Goal: Task Accomplishment & Management: Use online tool/utility

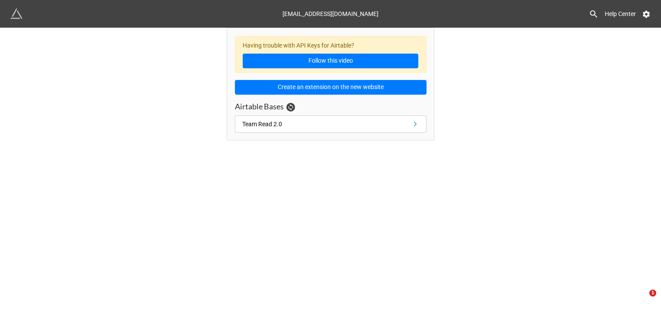
click at [533, 111] on div "Having trouble with API Keys for Airtable? Follow this video Create an extensio…" at bounding box center [330, 84] width 661 height 113
click at [322, 122] on link "Team Read 2.0" at bounding box center [331, 123] width 192 height 17
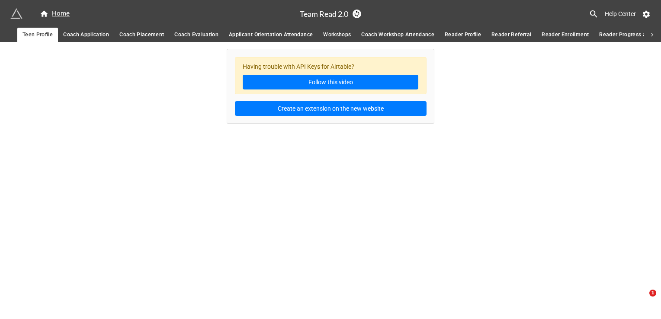
click at [80, 32] on span "Coach Application" at bounding box center [86, 34] width 46 height 9
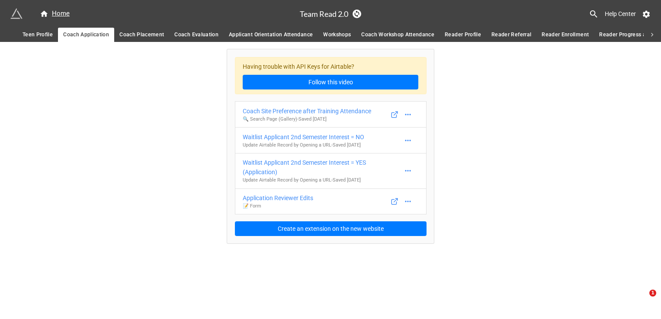
click at [137, 35] on span "Coach Placement" at bounding box center [141, 34] width 45 height 9
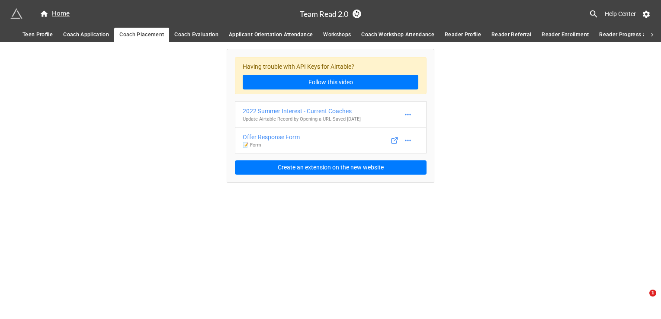
click at [198, 33] on span "Coach Evaluation" at bounding box center [196, 34] width 44 height 9
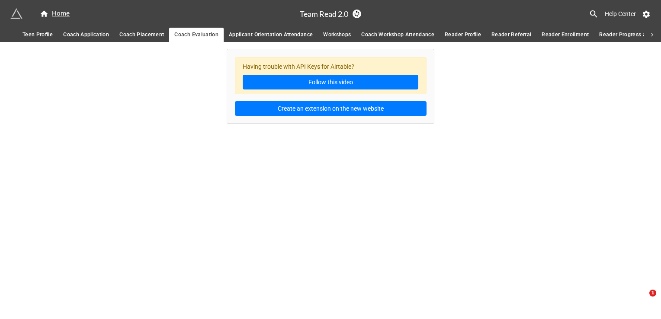
click at [250, 29] on link "Applicant Orientation Attendance" at bounding box center [271, 35] width 94 height 14
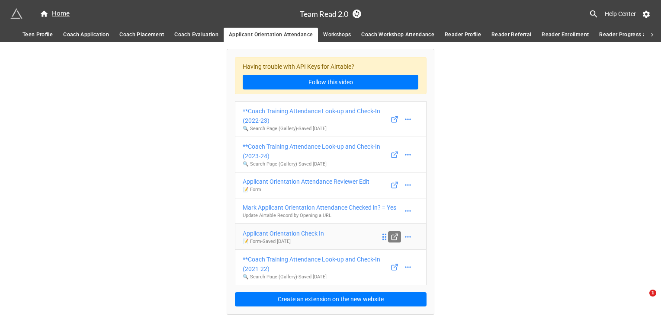
click at [396, 237] on icon at bounding box center [393, 237] width 5 height 5
click at [394, 181] on icon at bounding box center [395, 185] width 8 height 8
click at [337, 28] on link "Workshops" at bounding box center [337, 35] width 38 height 14
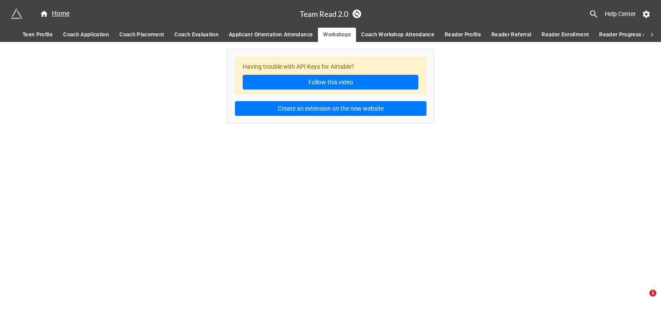
click at [385, 30] on link "Coach Workshop Attendance" at bounding box center [397, 35] width 83 height 14
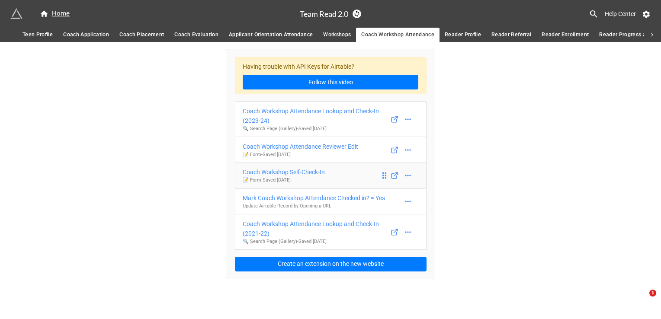
click at [311, 170] on div "Coach Workshop Self-Check-In" at bounding box center [284, 172] width 82 height 10
click at [392, 149] on icon at bounding box center [395, 150] width 8 height 8
click at [395, 148] on icon at bounding box center [393, 150] width 5 height 5
click at [393, 176] on icon at bounding box center [395, 176] width 8 height 8
click at [457, 28] on link "Reader Profile" at bounding box center [462, 35] width 47 height 14
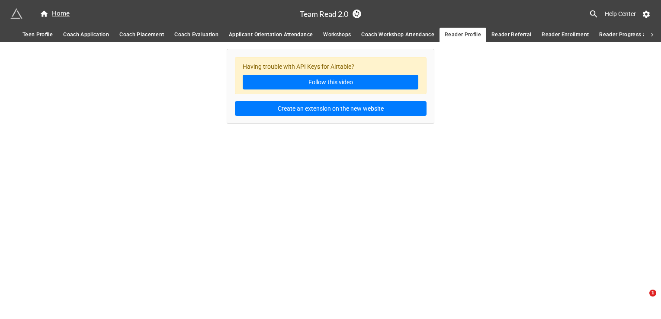
click at [423, 33] on span "Coach Workshop Attendance" at bounding box center [397, 34] width 73 height 9
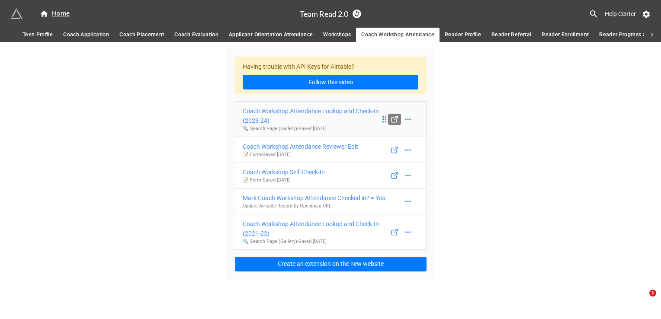
click at [392, 120] on icon at bounding box center [393, 119] width 5 height 5
click at [344, 122] on div "Coach Workshop Attendance Lookup and Check-In (2023-24)" at bounding box center [312, 115] width 138 height 19
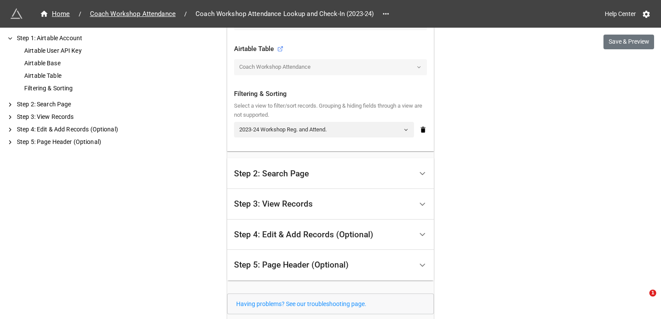
scroll to position [303, 0]
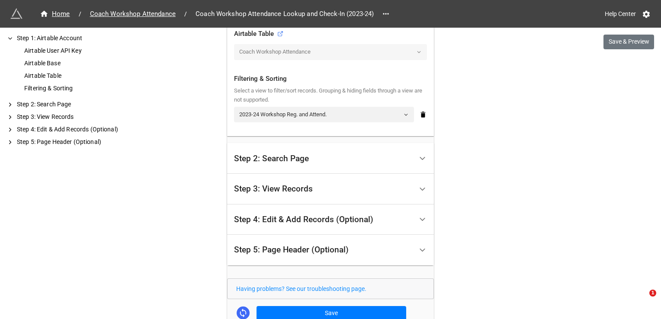
click at [353, 158] on div "Step 2: Search Page" at bounding box center [323, 158] width 179 height 20
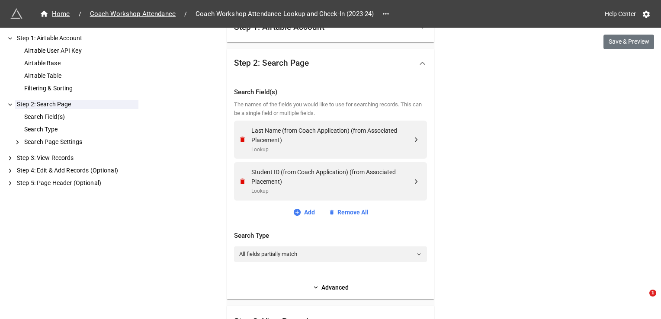
scroll to position [205, 0]
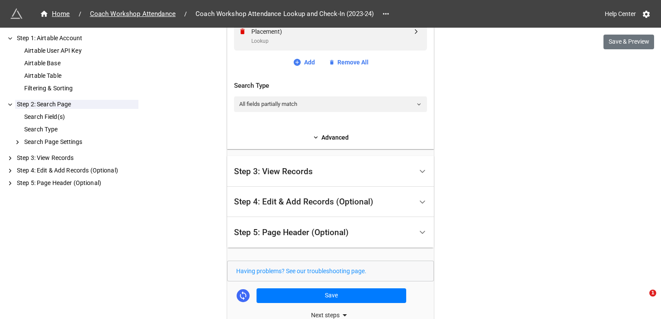
click at [300, 173] on div "Step 3: View Records" at bounding box center [273, 171] width 79 height 9
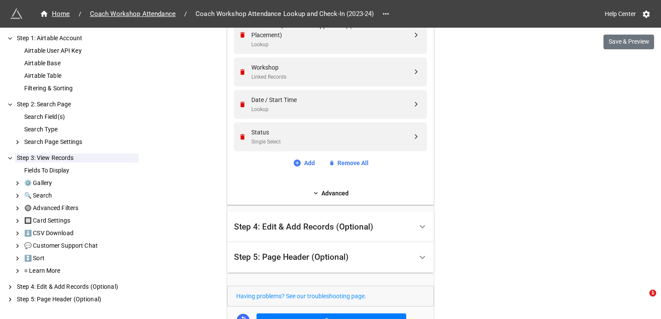
scroll to position [162, 0]
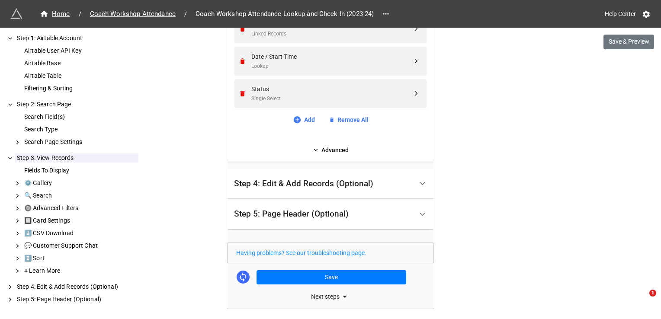
click at [362, 183] on div "Step 4: Edit & Add Records (Optional)" at bounding box center [303, 184] width 139 height 9
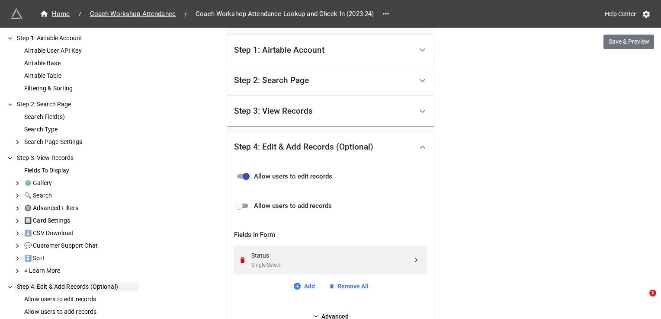
click at [392, 146] on div "Step 4: Edit & Add Records (Optional)" at bounding box center [323, 147] width 179 height 20
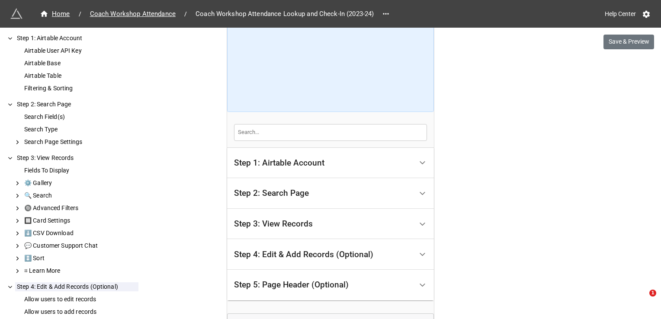
scroll to position [0, 0]
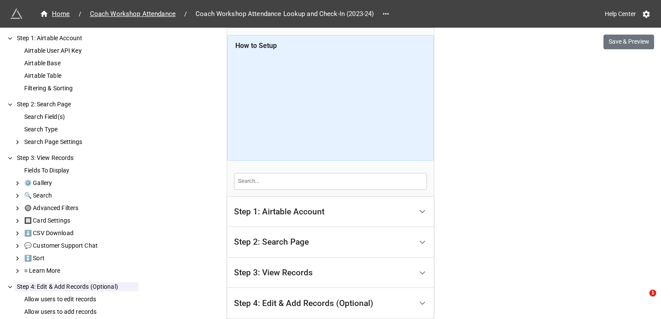
click at [315, 209] on div "Step 1: Airtable Account" at bounding box center [279, 212] width 90 height 9
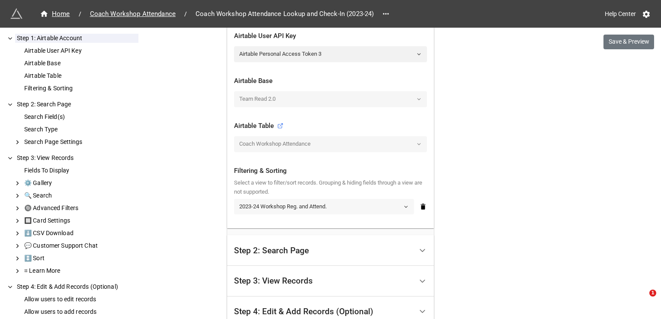
scroll to position [216, 0]
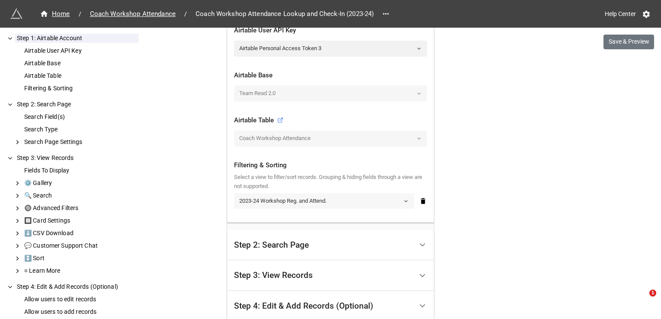
click at [340, 193] on link "2023-24 Workshop Reg. and Attend." at bounding box center [324, 201] width 180 height 16
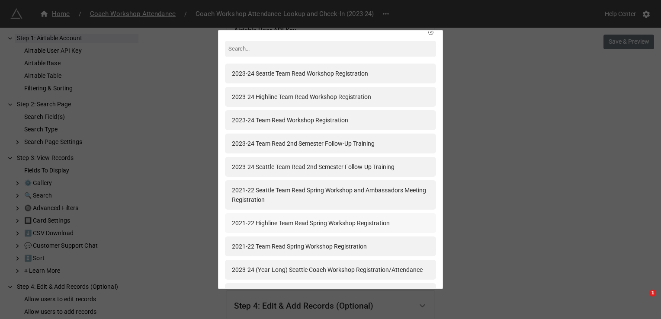
scroll to position [0, 0]
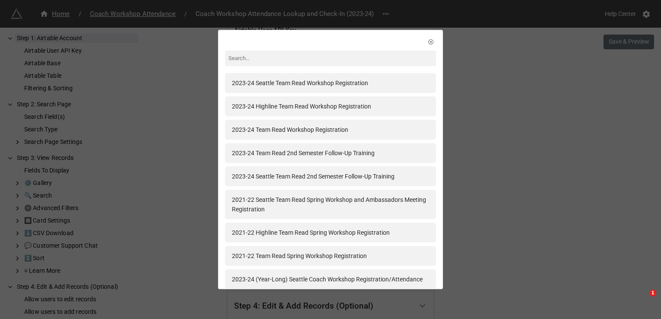
click at [300, 65] on input at bounding box center [330, 59] width 211 height 16
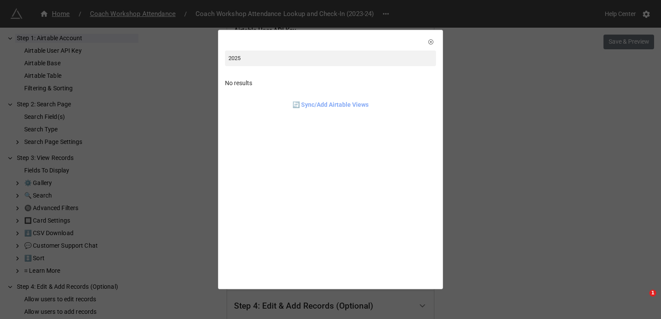
click at [318, 108] on link "🔄 Sync/Add Airtable Views" at bounding box center [330, 105] width 76 height 10
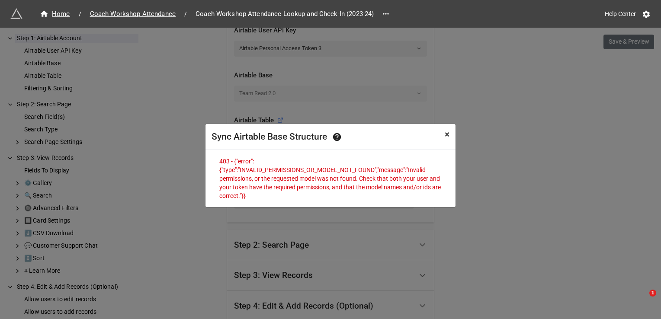
click at [448, 131] on span "×" at bounding box center [447, 134] width 5 height 10
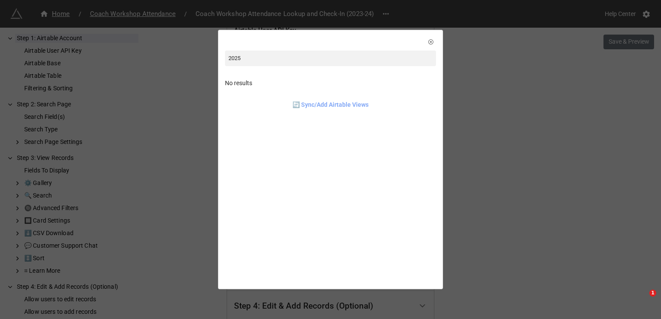
click at [356, 106] on link "🔄 Sync/Add Airtable Views" at bounding box center [330, 105] width 76 height 10
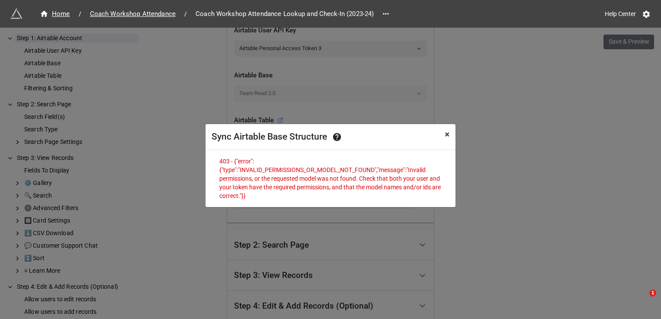
click at [454, 132] on button "× Close" at bounding box center [447, 134] width 17 height 21
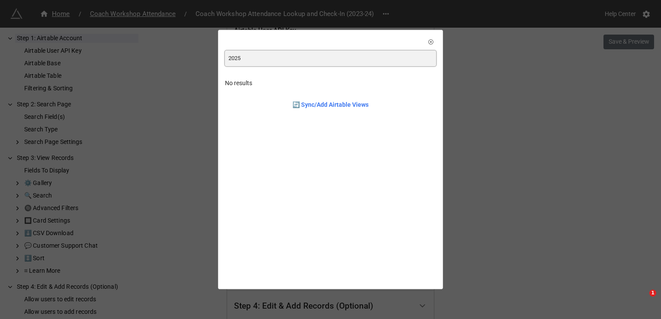
click at [253, 58] on input "2025" at bounding box center [330, 59] width 211 height 16
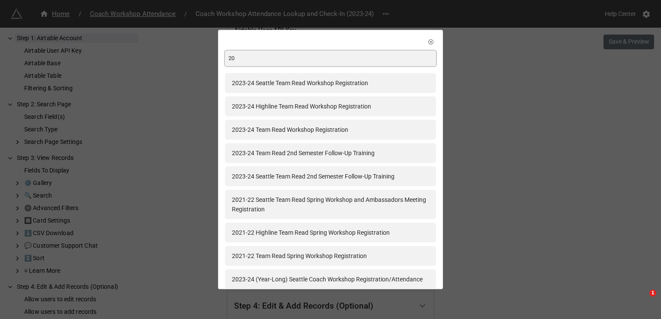
type input "2"
click at [346, 58] on input at bounding box center [330, 59] width 211 height 16
click at [578, 132] on div "2023-24 Seattle Team Read Workshop Registration 2023-24 Highline Team Read Work…" at bounding box center [330, 159] width 661 height 319
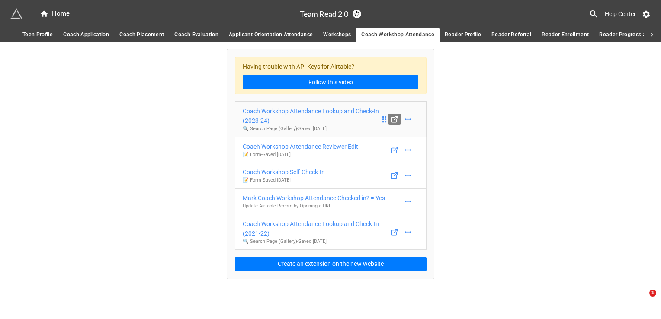
click at [392, 119] on icon at bounding box center [393, 119] width 5 height 5
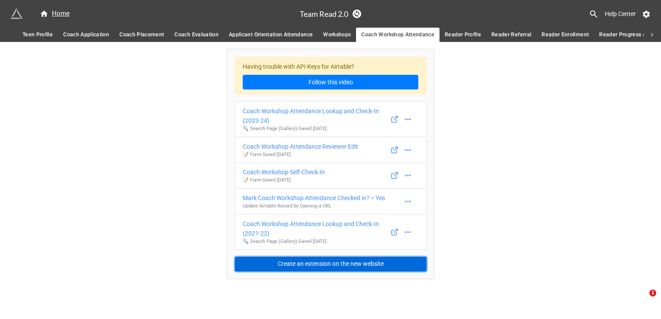
click at [344, 267] on button "Create an extension on the new website" at bounding box center [331, 264] width 192 height 15
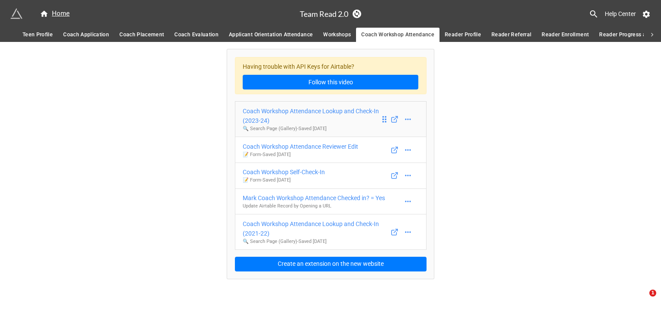
click at [345, 104] on link "Coach Workshop Attendance Lookup and Check-In (2023-24) 🔍 Search Page (Gallery)…" at bounding box center [331, 119] width 192 height 36
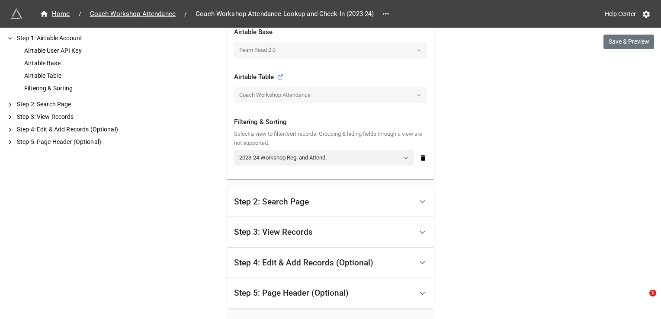
click at [312, 207] on div "Step 2: Search Page" at bounding box center [323, 202] width 179 height 20
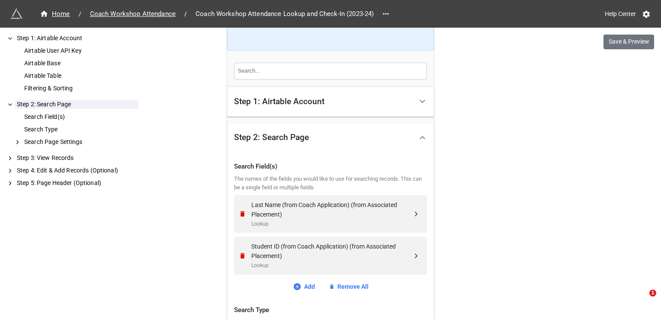
scroll to position [130, 0]
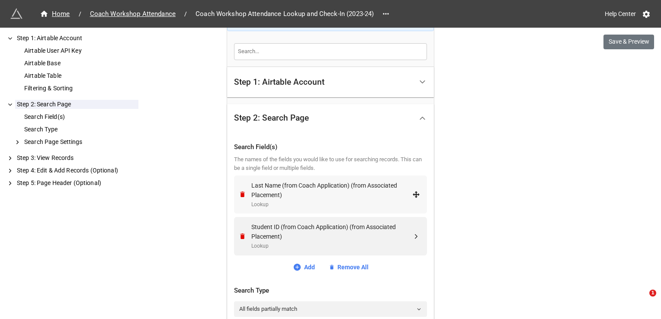
click at [348, 188] on div "Last Name (from Coach Application) (from Associated Placement)" at bounding box center [331, 190] width 161 height 19
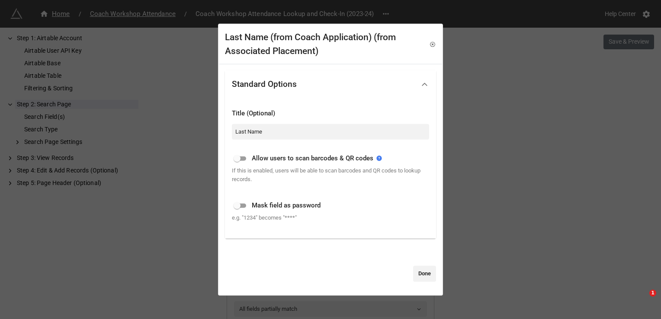
click at [514, 166] on div "Last Name (from Coach Application) (from Associated Placement) Standard Options…" at bounding box center [330, 159] width 661 height 319
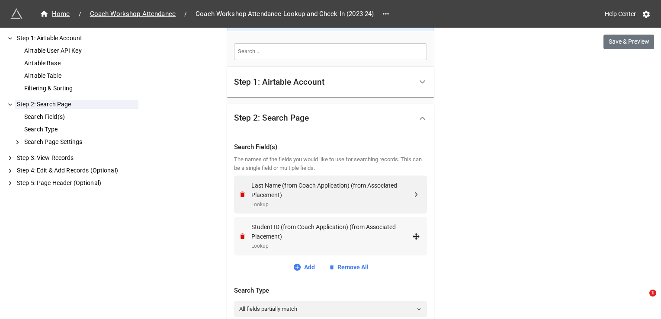
click at [343, 236] on div "Student ID (from Coach Application) (from Associated Placement)" at bounding box center [331, 231] width 161 height 19
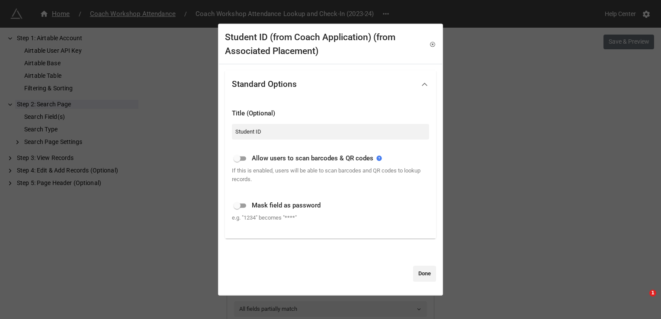
click at [498, 186] on div "Student ID (from Coach Application) (from Associated Placement) Standard Option…" at bounding box center [330, 159] width 661 height 319
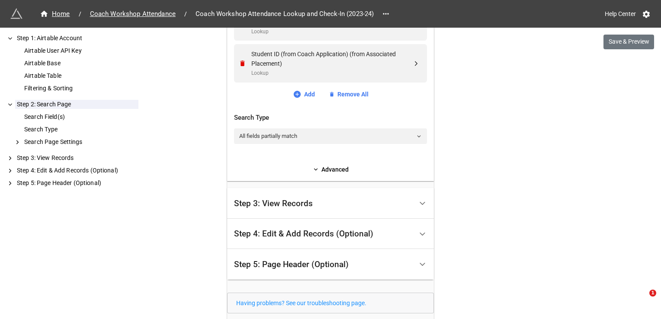
click at [351, 209] on div "Step 3: View Records" at bounding box center [323, 203] width 179 height 20
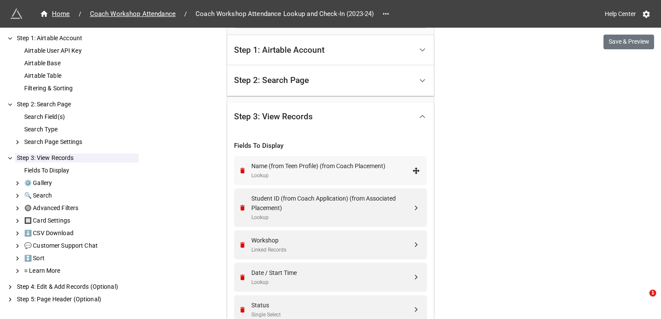
scroll to position [205, 0]
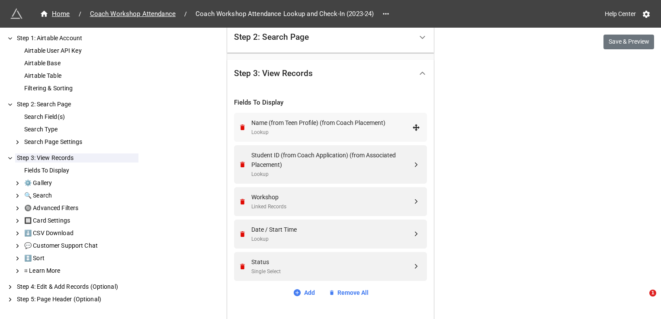
click at [319, 134] on div "Lookup" at bounding box center [331, 132] width 161 height 8
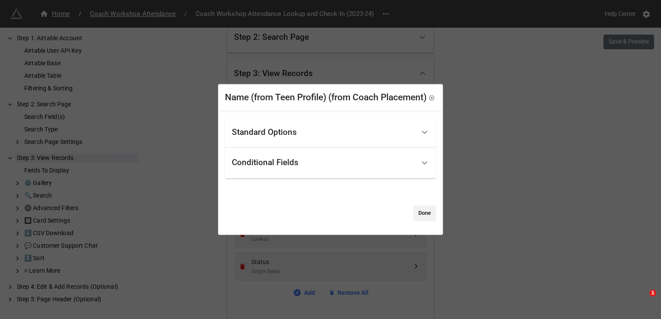
click at [362, 138] on div "Standard Options" at bounding box center [323, 132] width 183 height 20
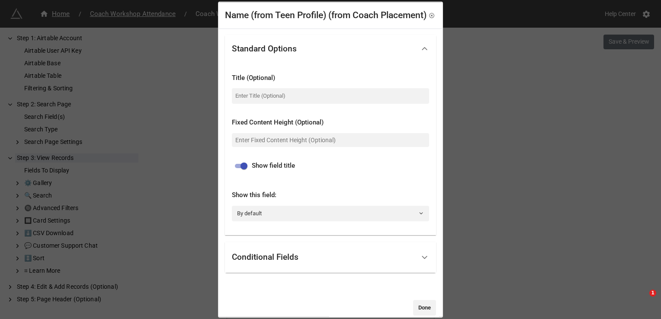
click at [358, 59] on div "Standard Options" at bounding box center [323, 48] width 183 height 20
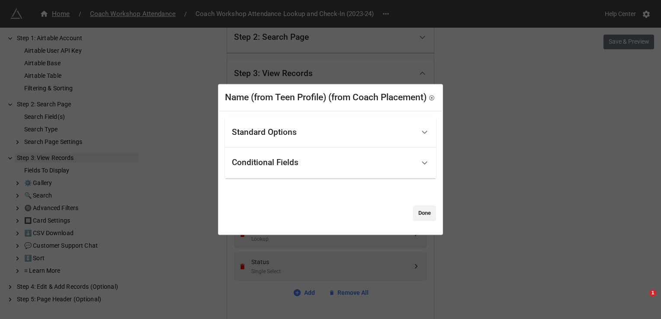
click at [543, 144] on div "Name (from Teen Profile) (from Coach Placement) Standard Options Title (Optiona…" at bounding box center [330, 159] width 661 height 319
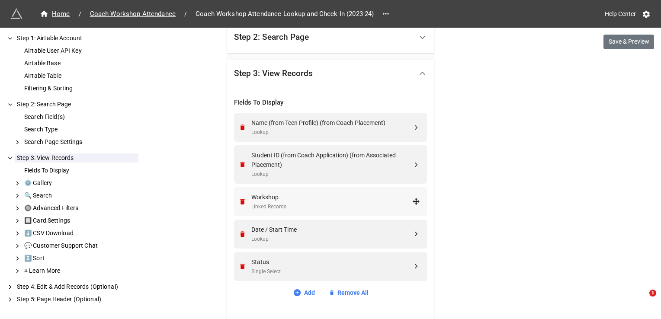
click at [299, 196] on div "Workshop" at bounding box center [331, 197] width 161 height 10
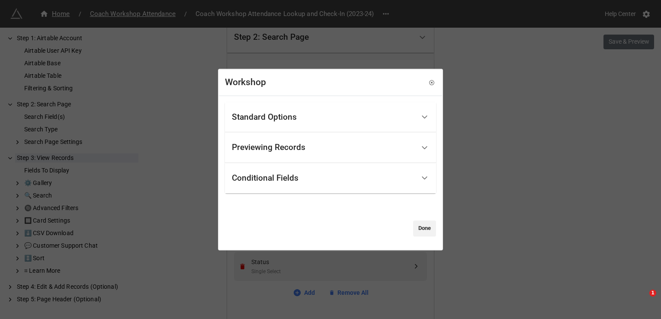
click at [314, 119] on div "Standard Options" at bounding box center [323, 117] width 183 height 20
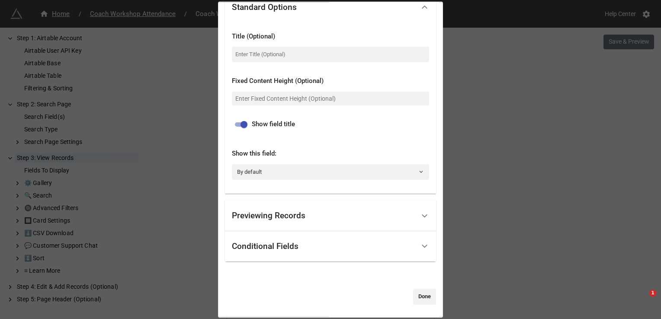
scroll to position [0, 0]
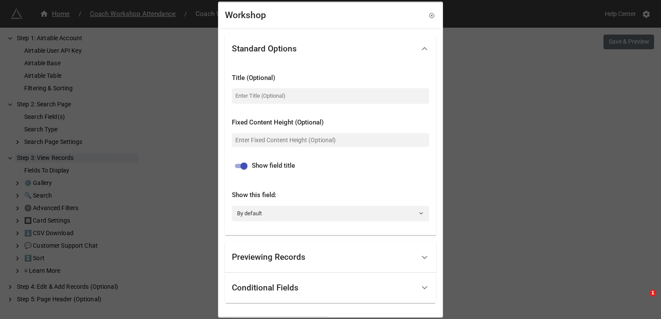
click at [349, 257] on div "Previewing Records" at bounding box center [323, 257] width 183 height 20
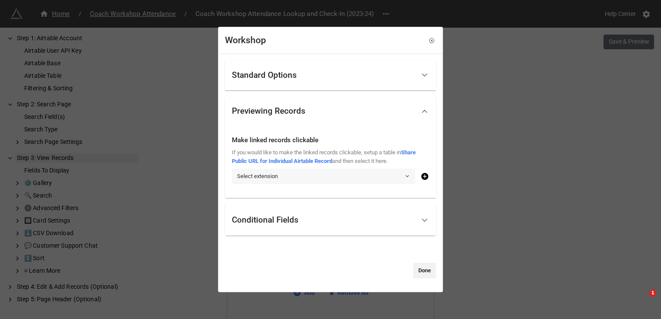
click at [311, 172] on link "Select extension" at bounding box center [323, 177] width 183 height 16
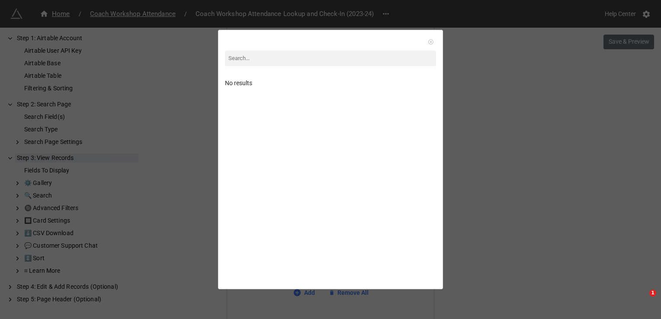
click at [428, 40] on icon at bounding box center [431, 42] width 6 height 6
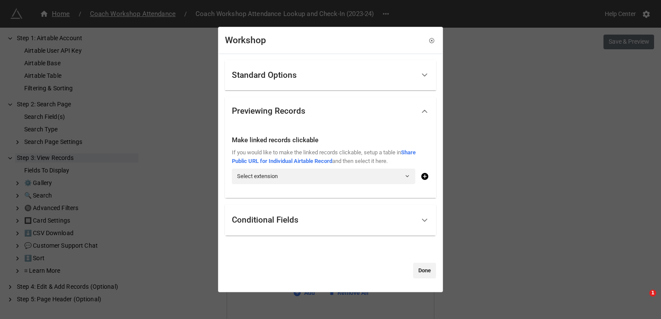
click at [300, 221] on div "Conditional Fields" at bounding box center [323, 220] width 183 height 20
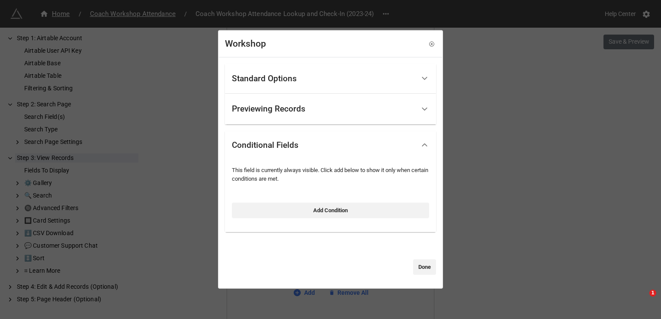
click at [310, 118] on div "Previewing Records" at bounding box center [323, 109] width 183 height 20
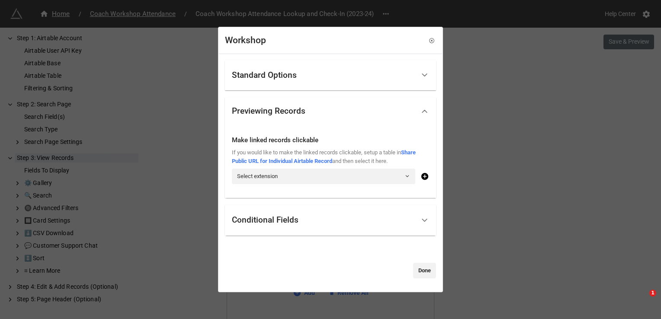
click at [313, 78] on div "Standard Options" at bounding box center [323, 75] width 183 height 20
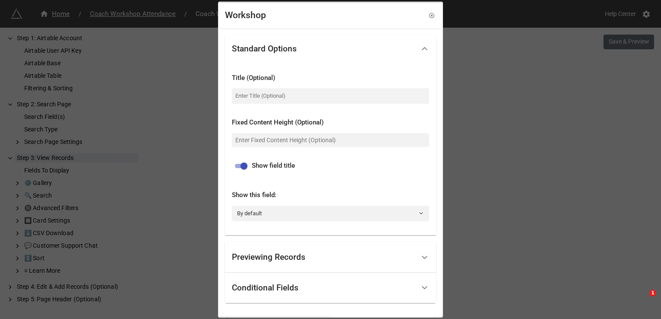
drag, startPoint x: 428, startPoint y: 13, endPoint x: 398, endPoint y: 57, distance: 53.3
click at [429, 13] on icon at bounding box center [432, 15] width 6 height 6
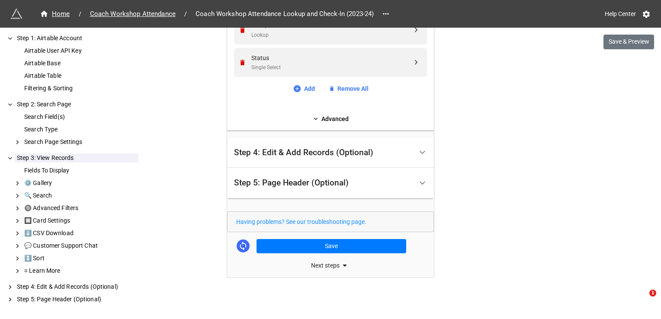
click at [313, 154] on div "Step 4: Edit & Add Records (Optional)" at bounding box center [303, 152] width 139 height 9
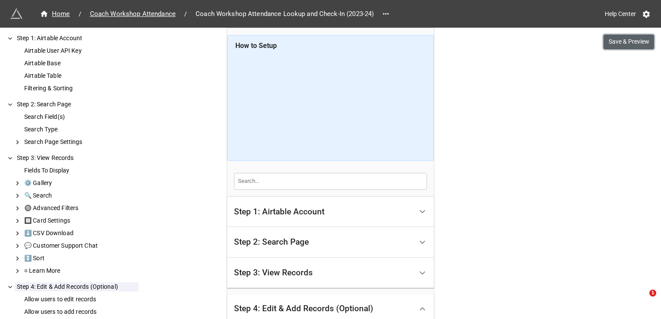
click at [641, 37] on button "Save & Preview" at bounding box center [628, 42] width 51 height 15
click at [334, 209] on div "Step 1: Airtable Account" at bounding box center [323, 212] width 179 height 20
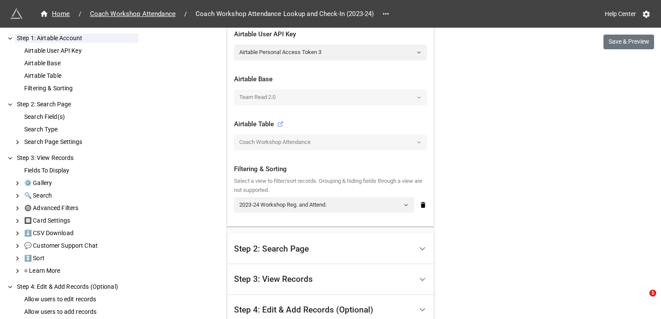
scroll to position [216, 0]
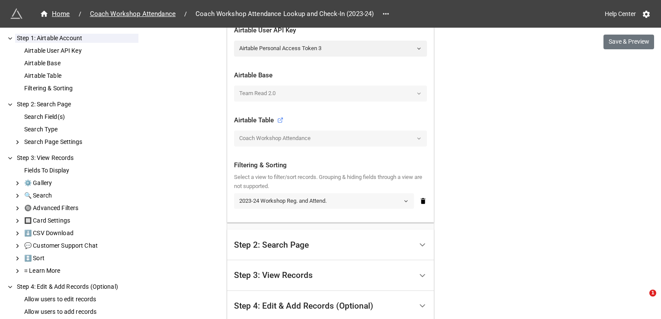
click at [336, 199] on link "2023-24 Workshop Reg. and Attend." at bounding box center [324, 201] width 180 height 16
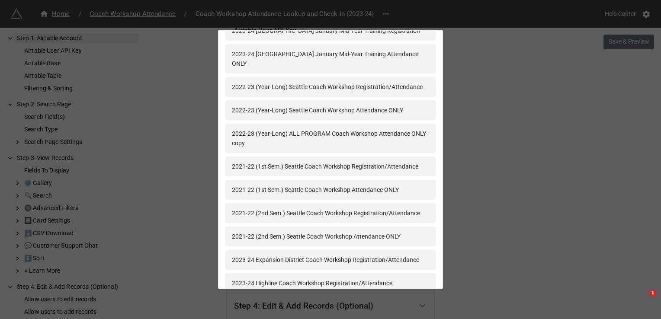
scroll to position [0, 0]
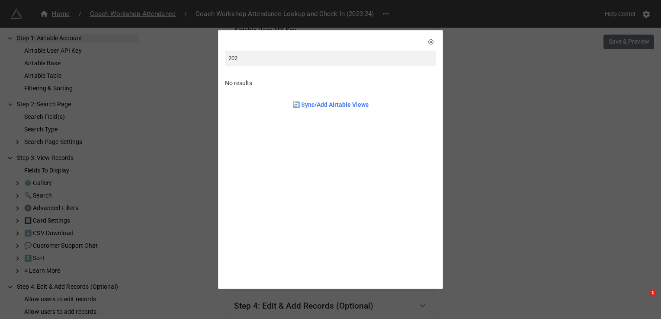
type input "2024"
drag, startPoint x: 316, startPoint y: 63, endPoint x: 220, endPoint y: 54, distance: 96.9
click at [220, 54] on div "2024 No results 🔄 Sync/Add Airtable Views" at bounding box center [330, 76] width 223 height 90
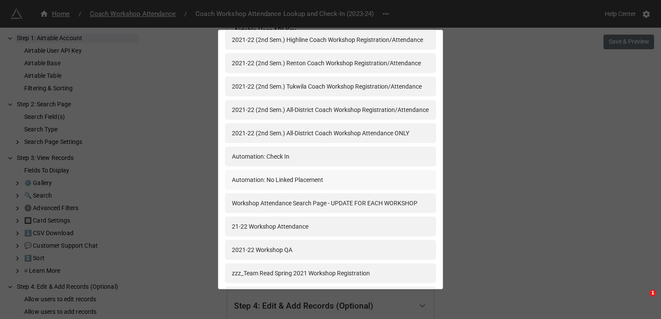
scroll to position [952, 0]
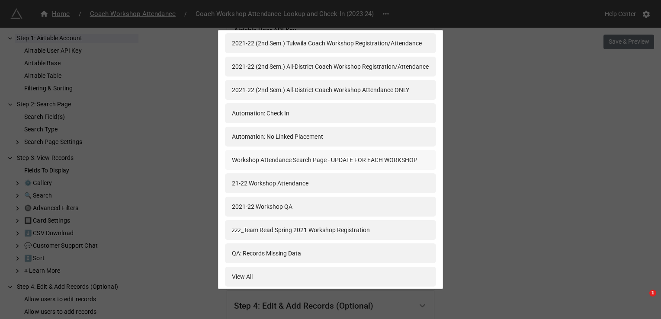
click at [333, 160] on div "Workshop Attendance Search Page - UPDATE FOR EACH WORKSHOP" at bounding box center [325, 160] width 186 height 10
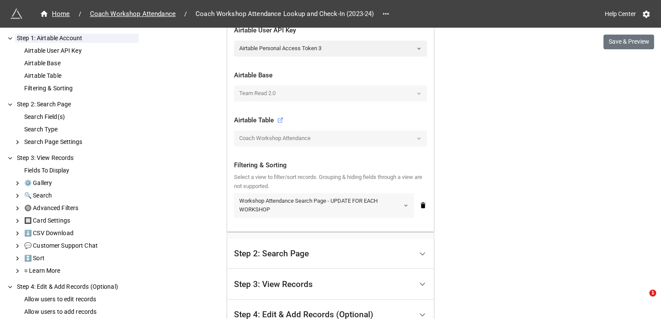
click at [373, 203] on link "Workshop Attendance Search Page - UPDATE FOR EACH WORKSHOP" at bounding box center [324, 205] width 180 height 25
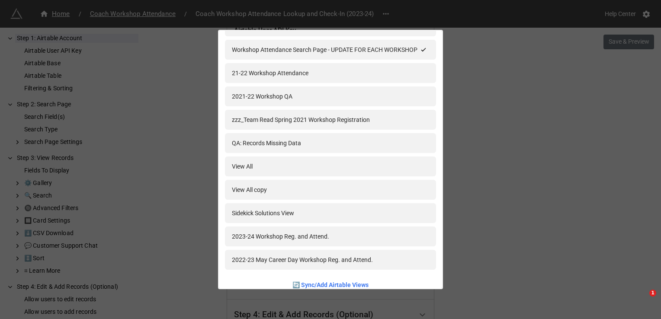
scroll to position [1084, 0]
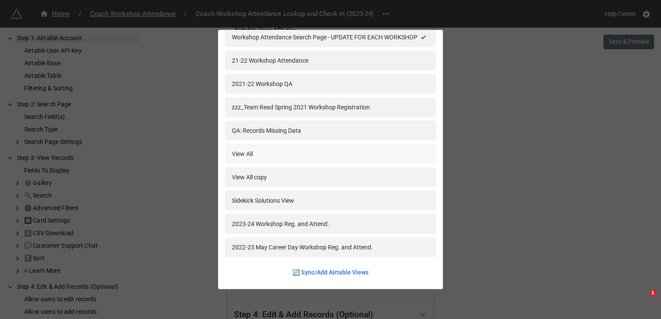
click at [299, 158] on div "View All" at bounding box center [330, 154] width 197 height 10
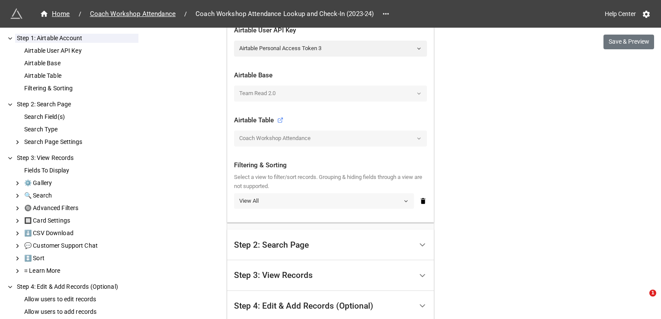
click at [330, 198] on link "View All" at bounding box center [324, 201] width 180 height 16
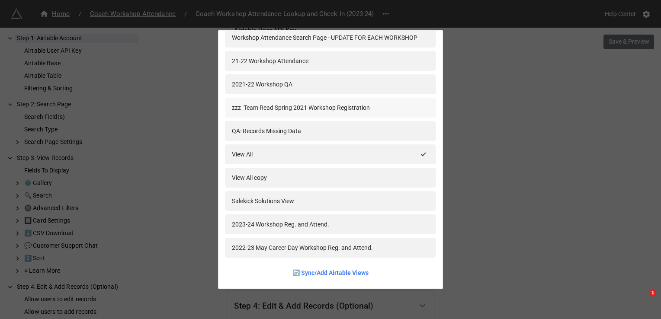
scroll to position [1031, 0]
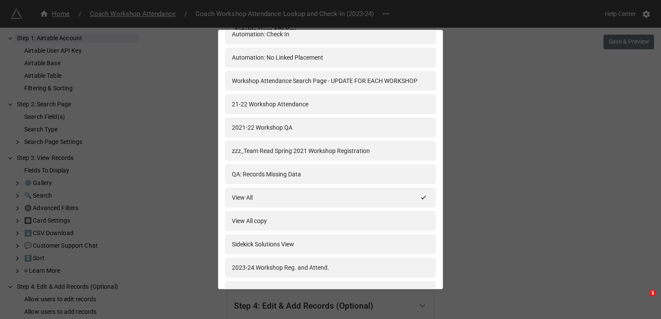
click at [491, 135] on div "2023-24 Seattle Team Read Workshop Registration 2023-24 Highline Team Read Work…" at bounding box center [330, 159] width 661 height 319
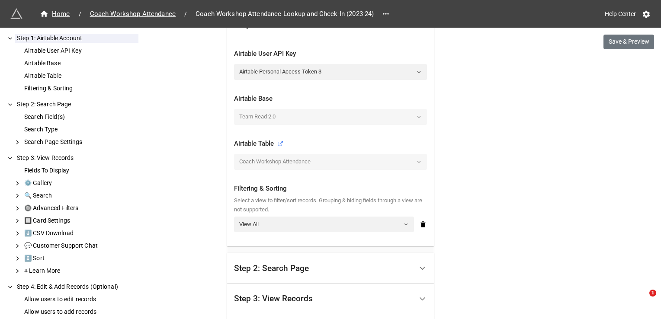
scroll to position [216, 0]
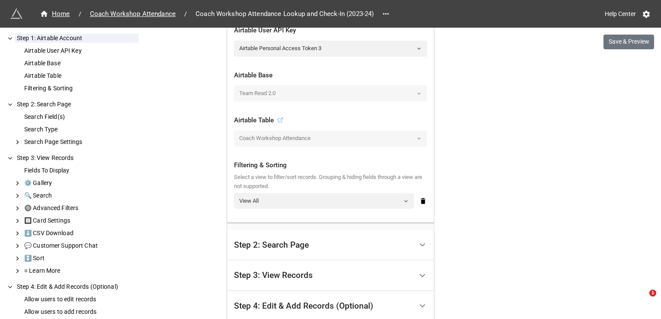
click at [280, 121] on icon at bounding box center [280, 120] width 6 height 6
click at [330, 200] on link "View All" at bounding box center [324, 201] width 180 height 16
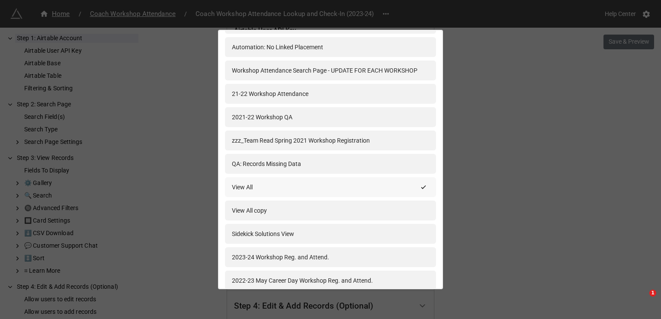
scroll to position [1074, 0]
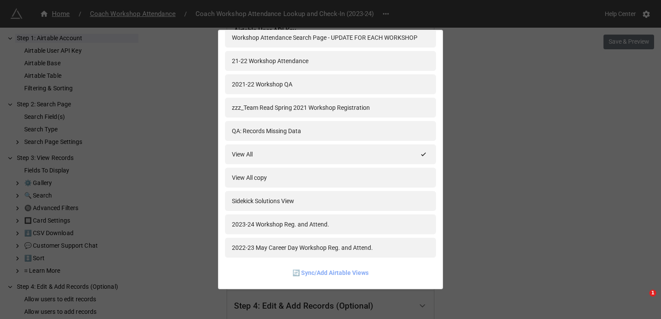
click at [320, 269] on link "🔄 Sync/Add Airtable Views" at bounding box center [330, 273] width 76 height 10
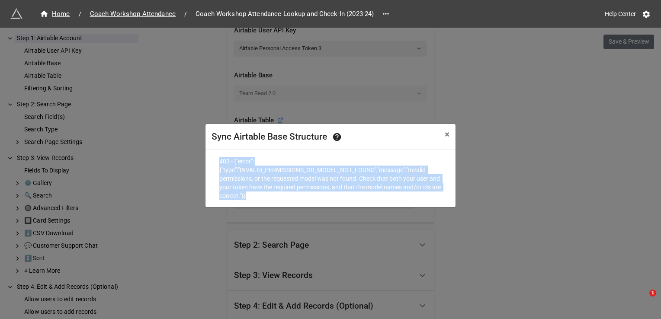
drag, startPoint x: 277, startPoint y: 193, endPoint x: 218, endPoint y: 163, distance: 66.4
click at [218, 163] on div "403 - {"error":{"type":"INVALID_PERMISSIONS_OR_MODEL_NOT_FOUND","message":"Inva…" at bounding box center [330, 178] width 236 height 57
drag, startPoint x: 218, startPoint y: 163, endPoint x: 262, endPoint y: 177, distance: 46.1
copy p "403 - {"error":{"type":"INVALID_PERMISSIONS_OR_MODEL_NOT_FOUND","message":"Inva…"
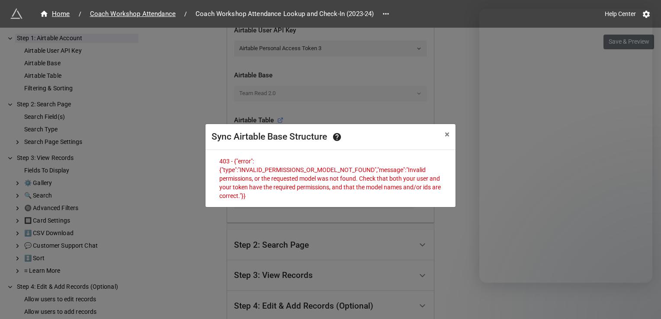
click at [380, 86] on div "Sync Airtable Base Structure × Close 403 - {"error":{"type":"INVALID_PERMISSION…" at bounding box center [330, 187] width 661 height 319
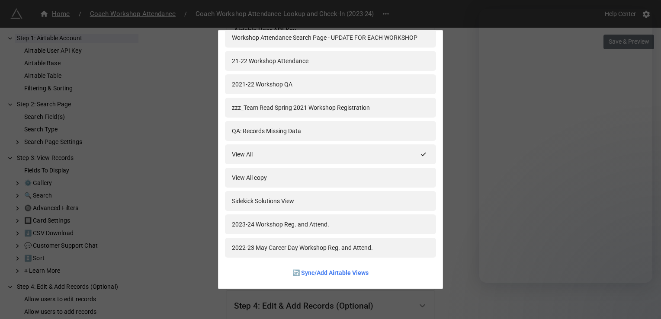
click at [457, 49] on div "2023-24 Seattle Team Read Workshop Registration 2023-24 Highline Team Read Work…" at bounding box center [330, 159] width 661 height 319
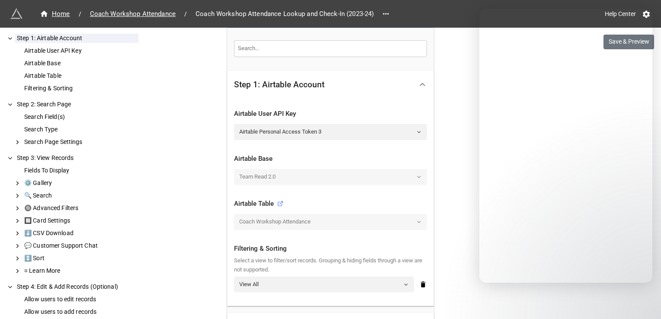
scroll to position [216, 0]
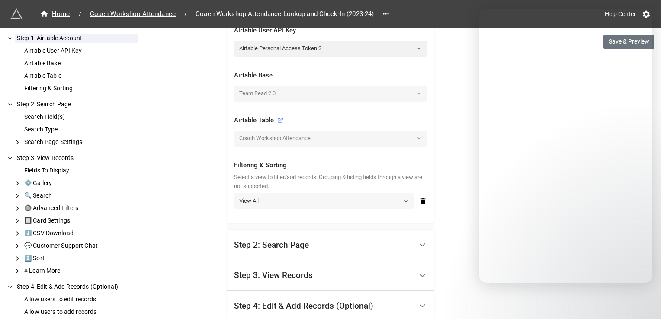
click at [312, 202] on link "View All" at bounding box center [324, 201] width 180 height 16
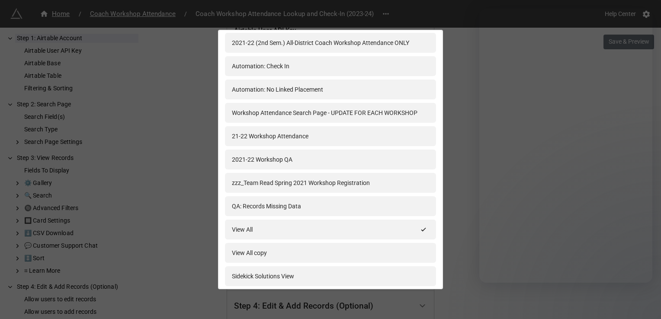
scroll to position [1074, 0]
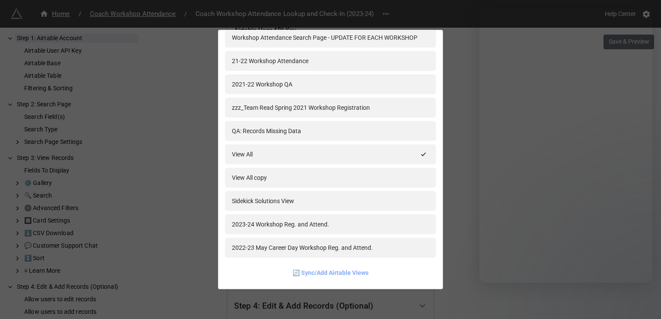
click at [318, 273] on link "🔄 Sync/Add Airtable Views" at bounding box center [330, 273] width 76 height 10
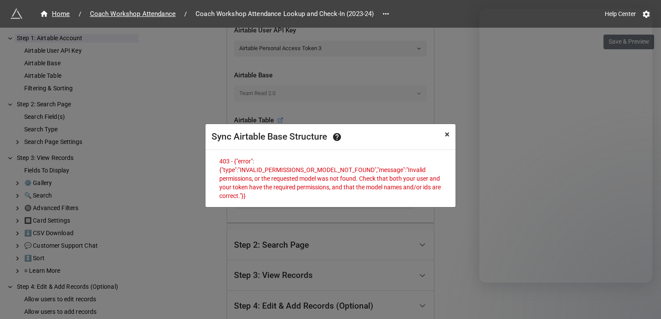
click at [448, 135] on span "×" at bounding box center [447, 134] width 5 height 10
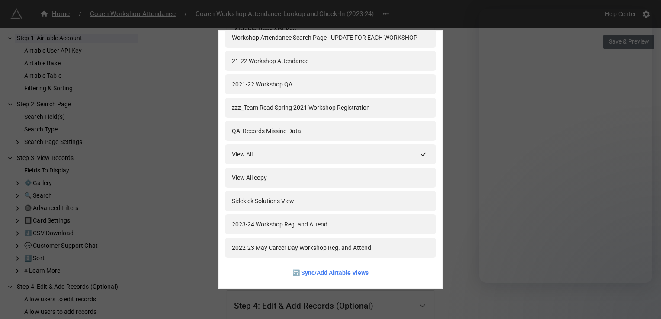
drag, startPoint x: 456, startPoint y: 64, endPoint x: 478, endPoint y: 37, distance: 34.7
click at [471, 37] on div "2023-24 Seattle Team Read Workshop Registration 2023-24 Highline Team Read Work…" at bounding box center [330, 159] width 661 height 319
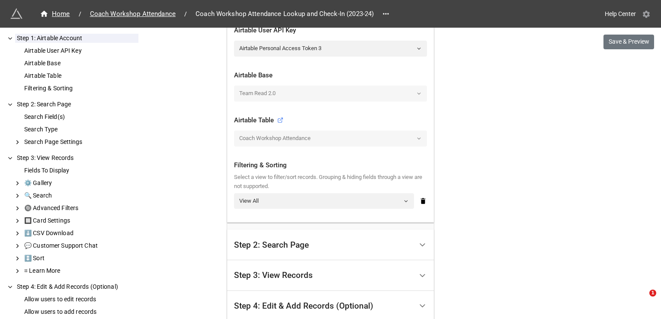
click at [645, 18] on icon at bounding box center [646, 14] width 9 height 9
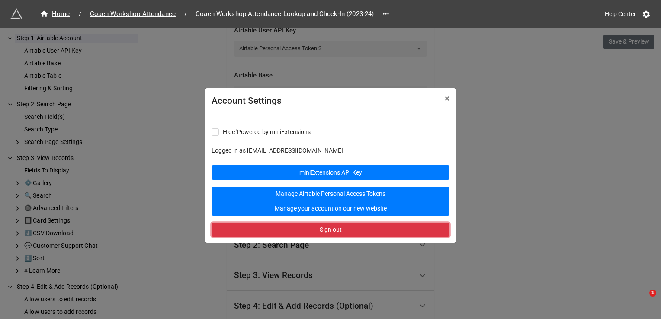
click at [345, 229] on button "Sign out" at bounding box center [331, 230] width 238 height 15
